Goal: Information Seeking & Learning: Learn about a topic

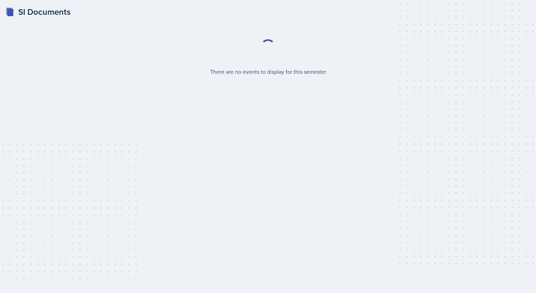
select select "2bed604d-1099-4043-b1bc-2365e8740244"
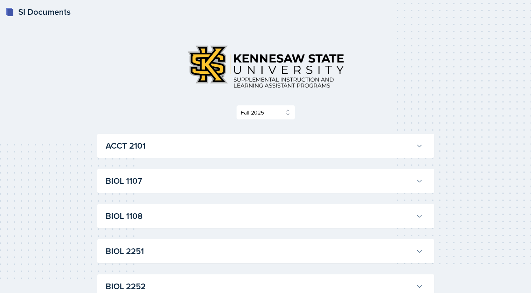
click at [136, 191] on div "BIOL 1107 Anniston [PERSON_NAME] Professor: Army [PERSON_NAME] Export to Google…" at bounding box center [265, 181] width 337 height 24
click at [135, 186] on h3 "BIOL 1107" at bounding box center [259, 180] width 307 height 13
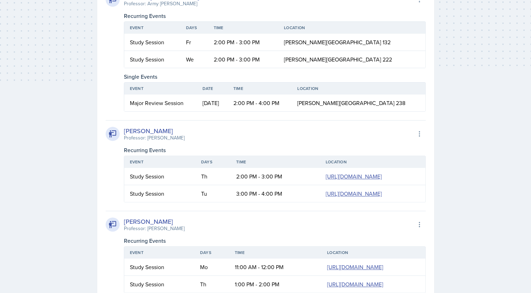
scroll to position [199, 0]
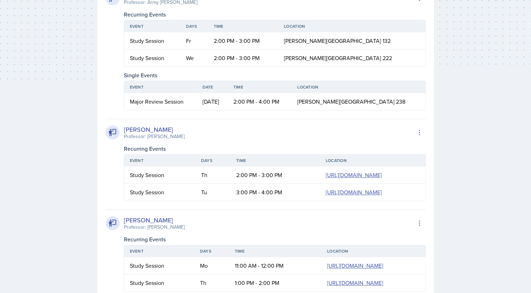
click at [230, 200] on td "3:00 PM - 4:00 PM" at bounding box center [274, 191] width 89 height 17
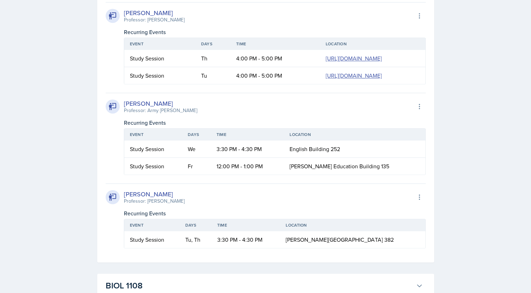
scroll to position [495, 0]
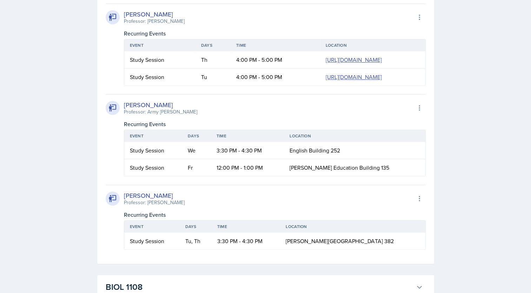
click at [230, 85] on td "4:00 PM - 5:00 PM" at bounding box center [274, 76] width 89 height 17
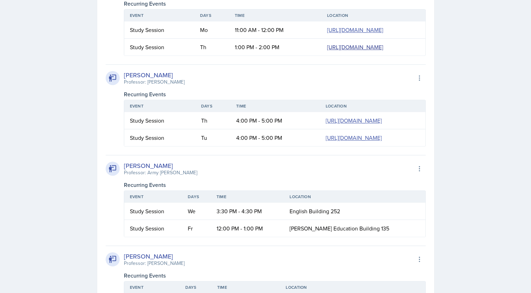
scroll to position [435, 0]
click at [381, 85] on div "[PERSON_NAME] Professor: [PERSON_NAME] Export to Google Calendar" at bounding box center [266, 77] width 320 height 15
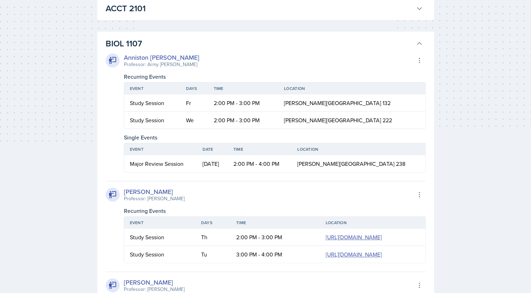
scroll to position [76, 0]
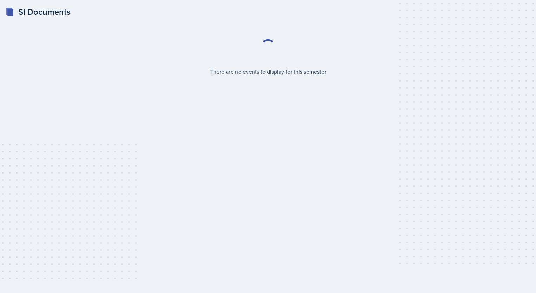
select select "2bed604d-1099-4043-b1bc-2365e8740244"
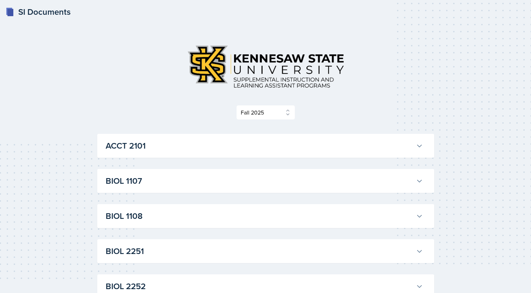
click at [294, 176] on h3 "BIOL 1107" at bounding box center [259, 180] width 307 height 13
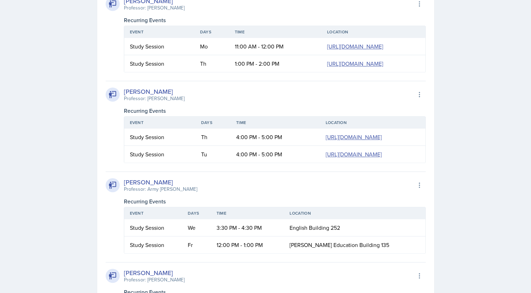
scroll to position [419, 0]
